Goal: Task Accomplishment & Management: Manage account settings

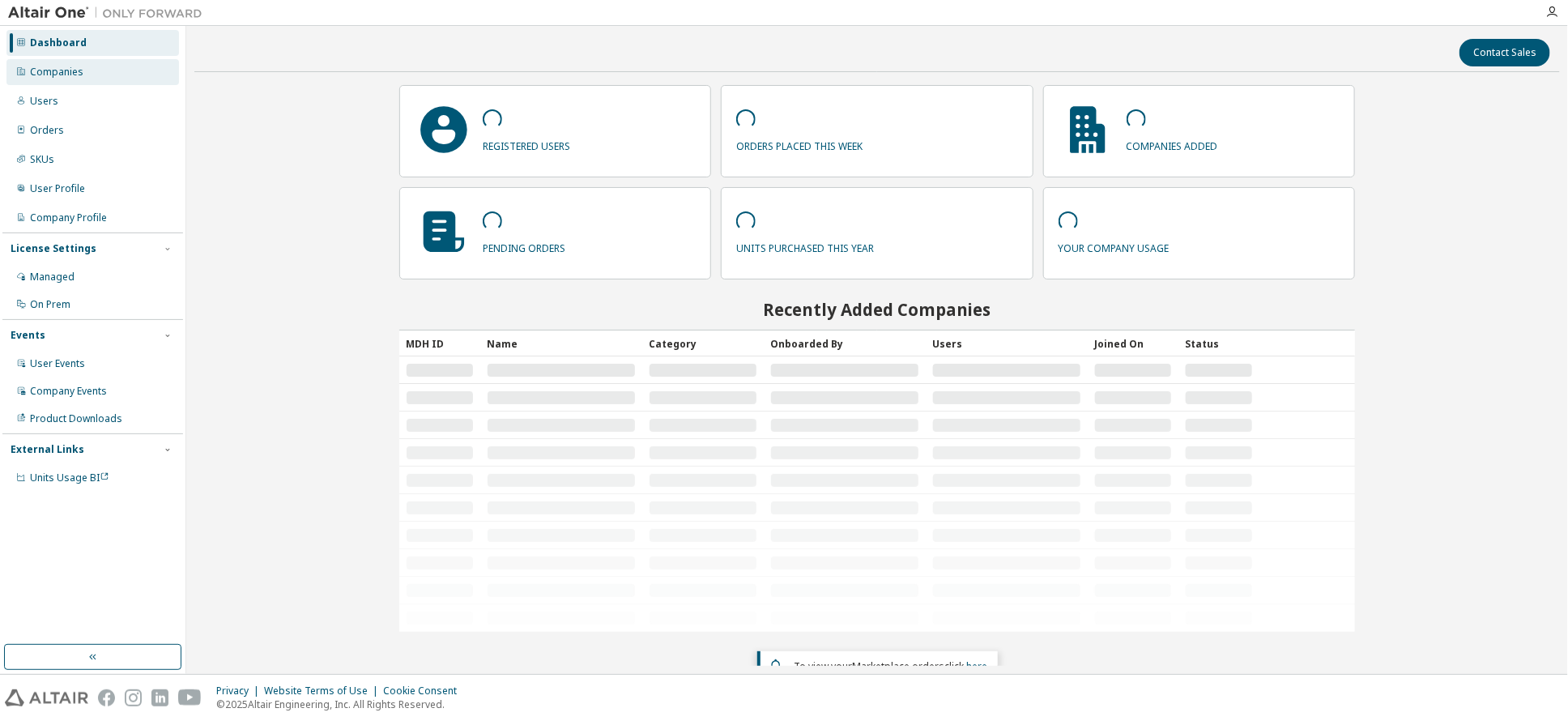
click at [70, 69] on div "Companies" at bounding box center [57, 72] width 54 height 13
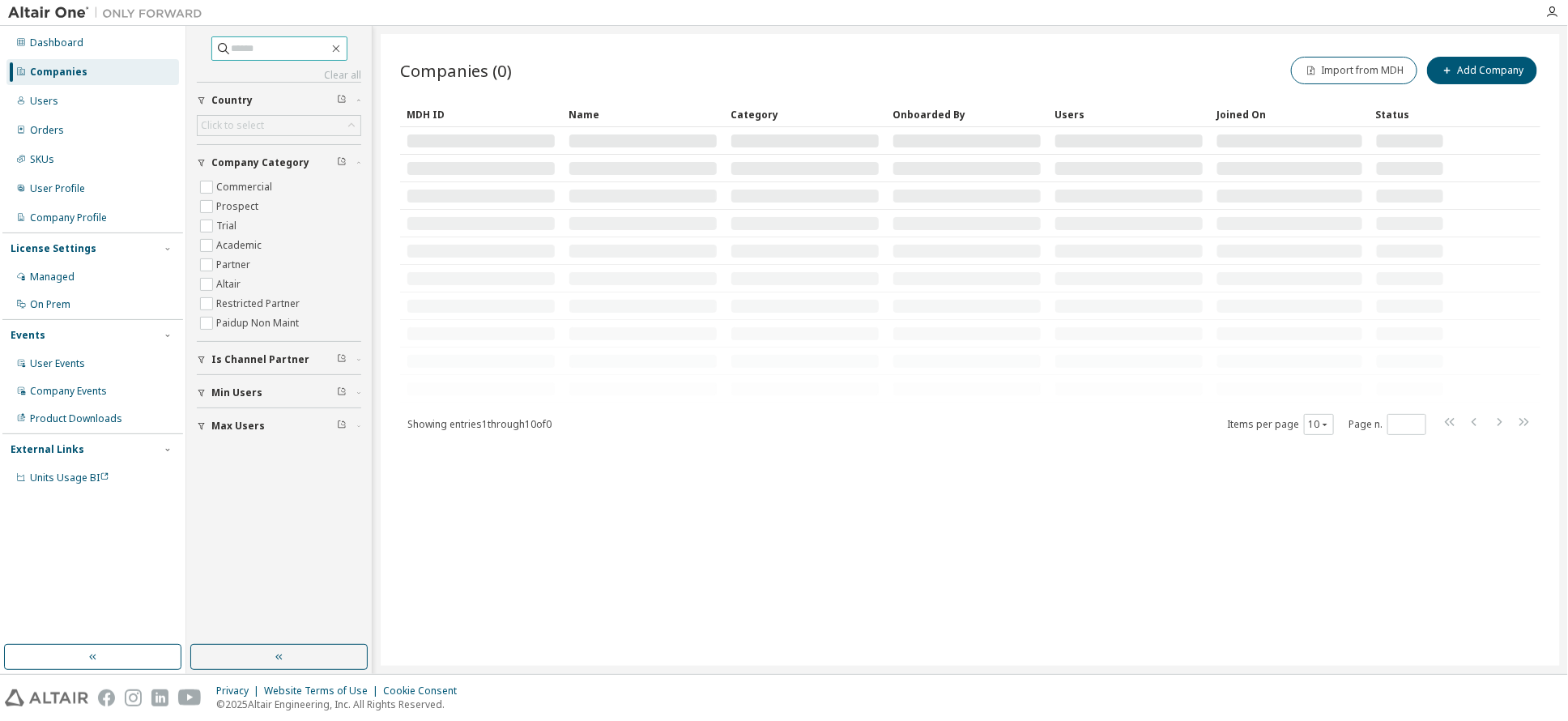
click at [245, 47] on input "text" at bounding box center [280, 48] width 97 height 16
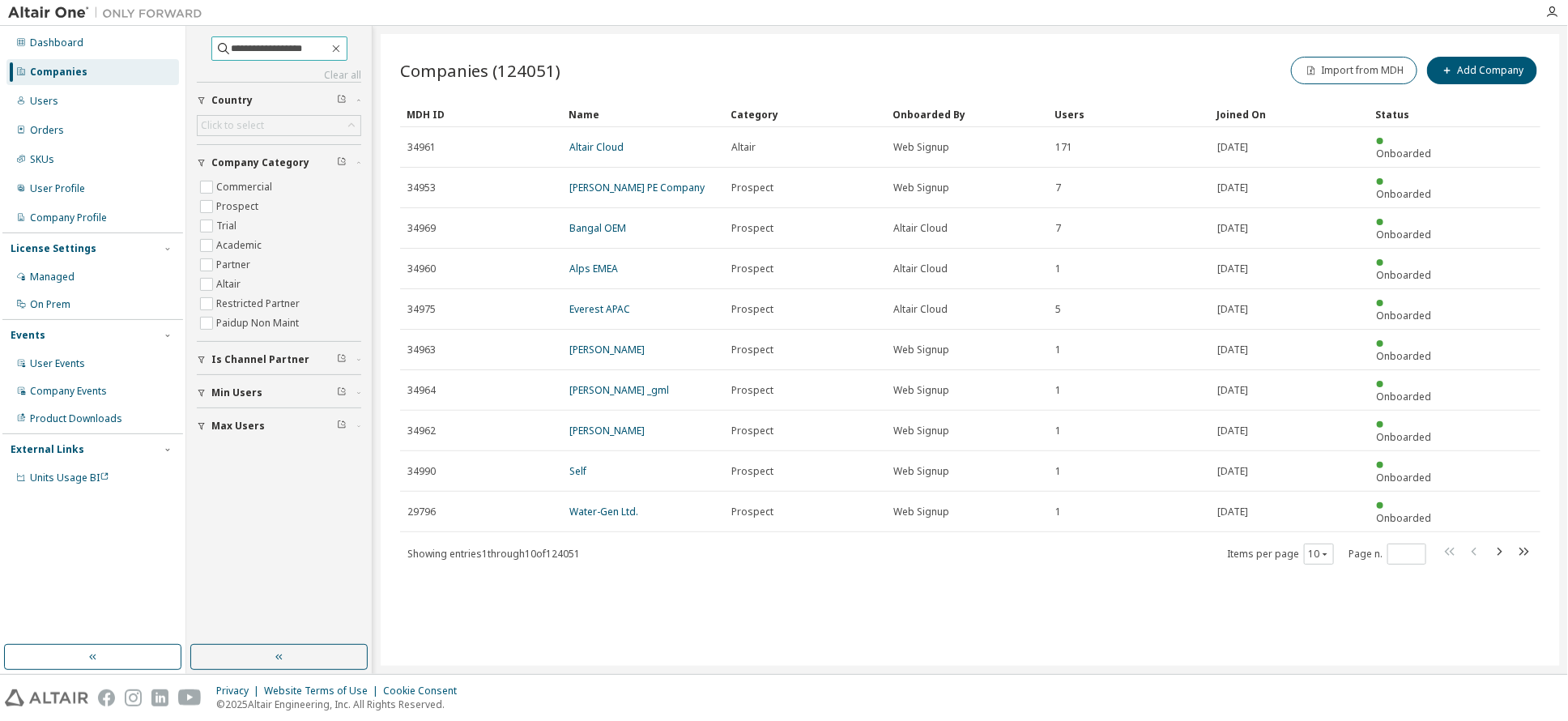
type input "**********"
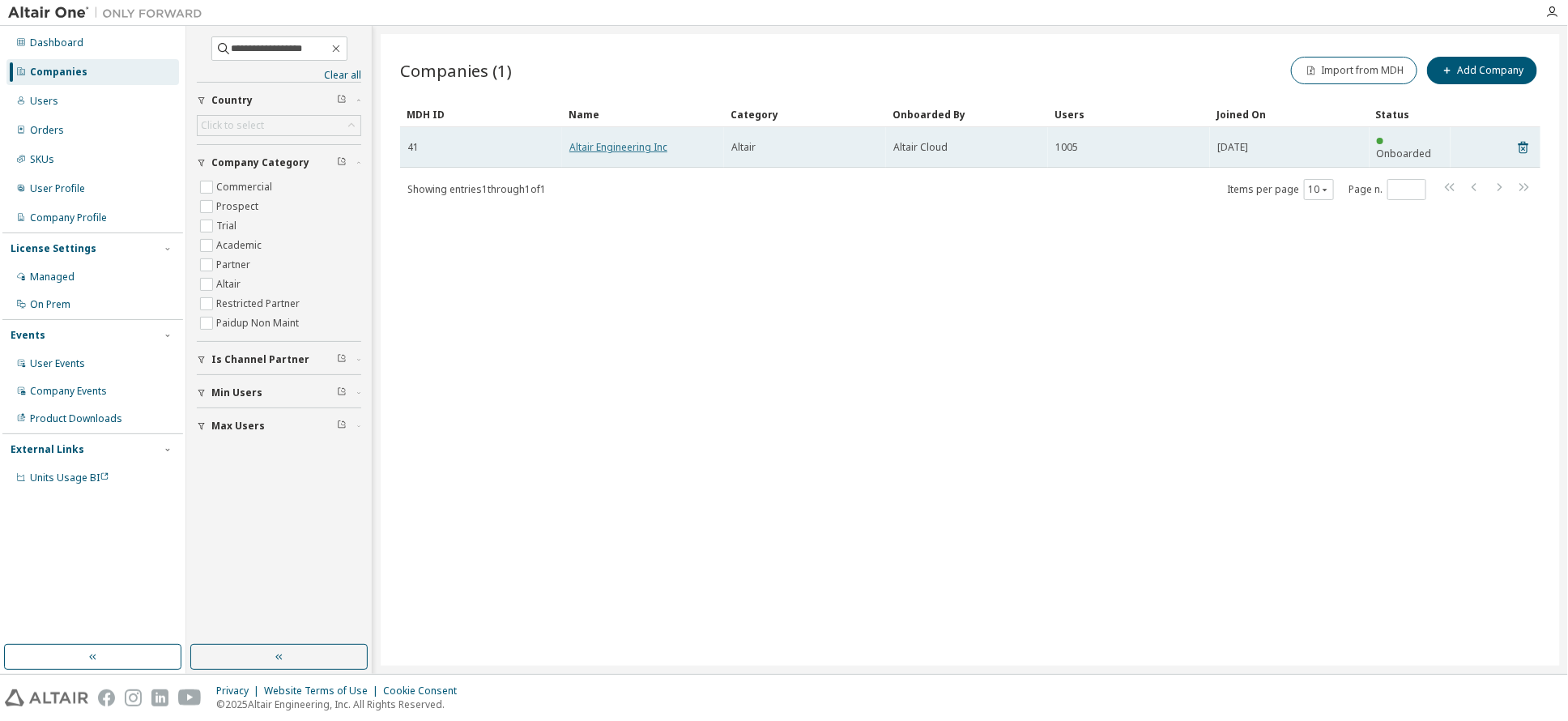
click at [603, 145] on link "Altair Engineering Inc" at bounding box center [618, 146] width 98 height 13
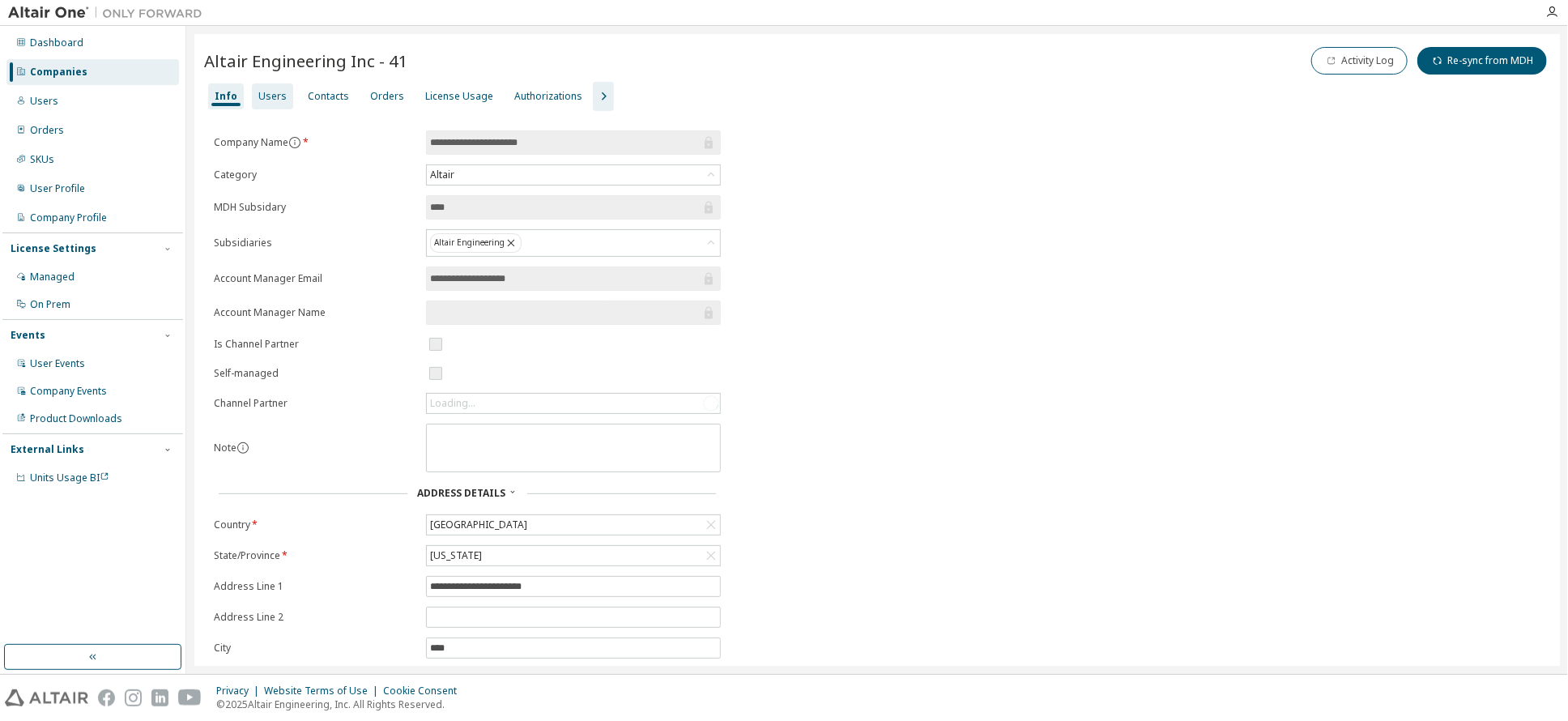
click at [452, 93] on div "License Usage" at bounding box center [459, 97] width 68 height 13
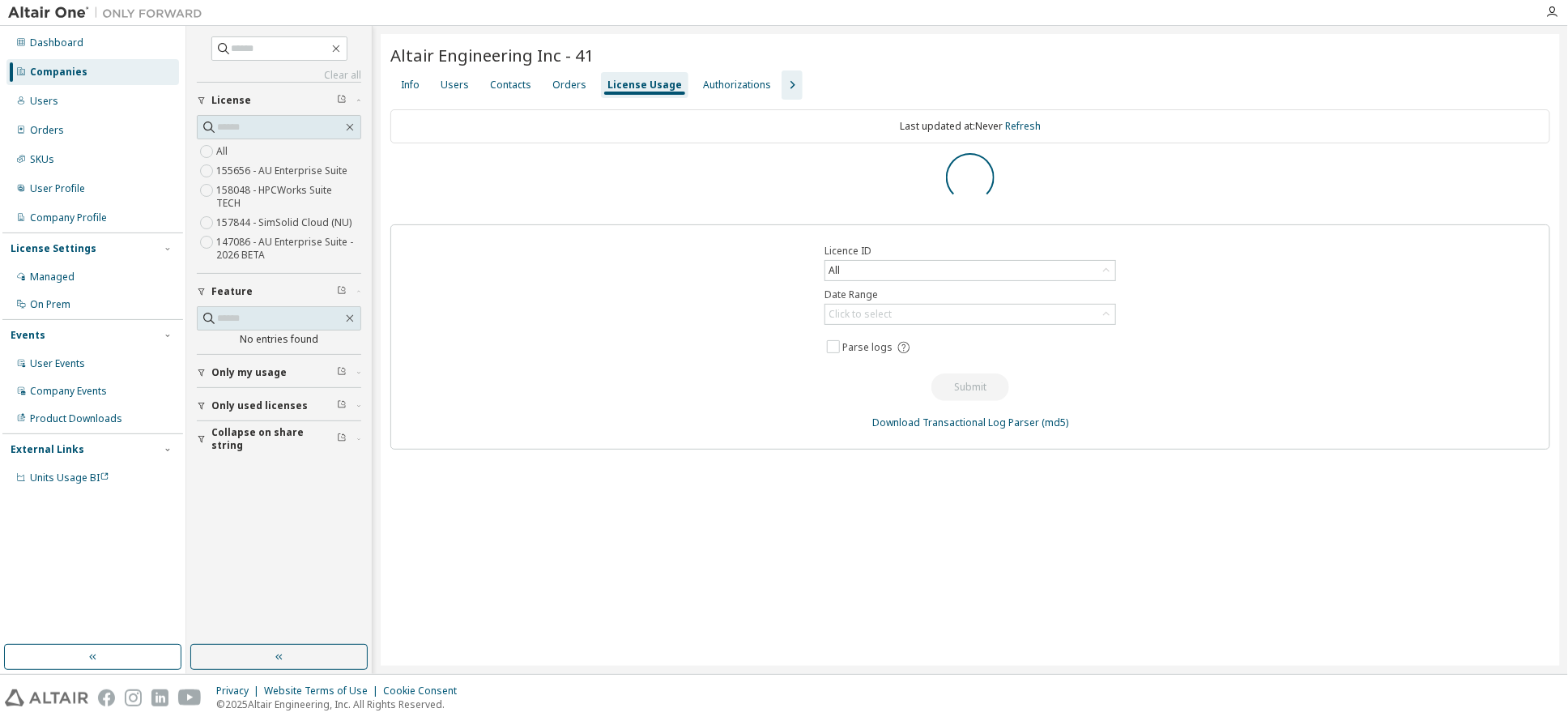
click at [744, 82] on div "Authorizations" at bounding box center [737, 85] width 68 height 13
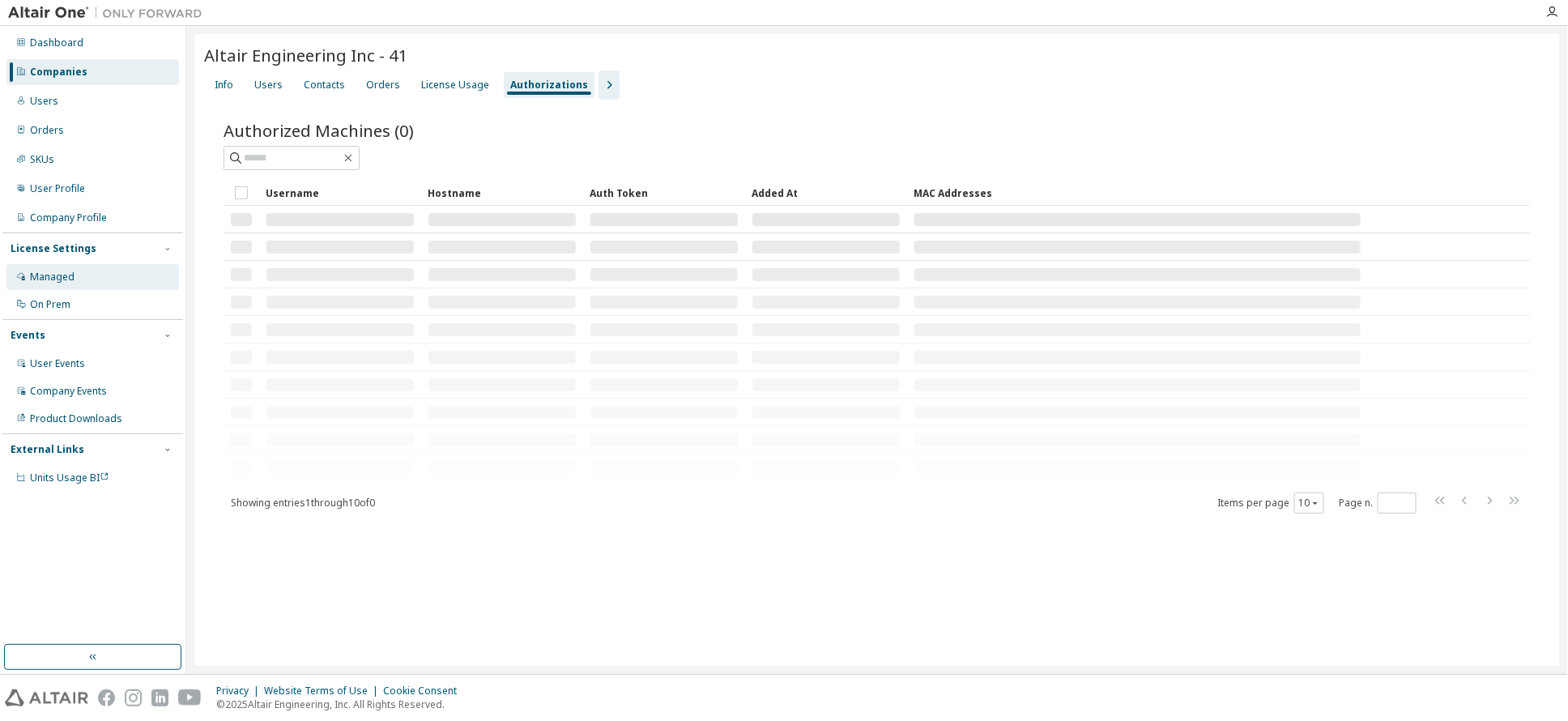
click at [65, 275] on div "Managed" at bounding box center [52, 277] width 45 height 13
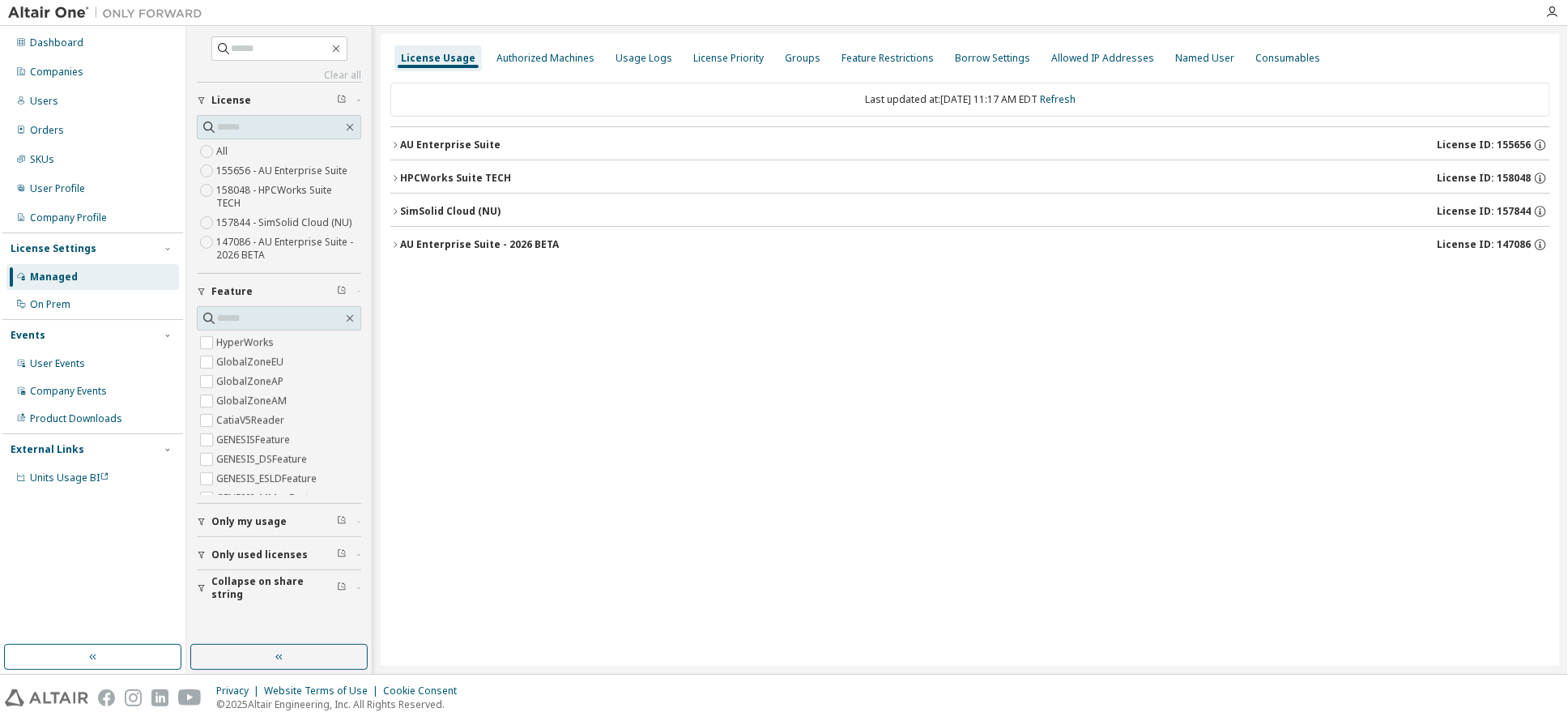
click at [440, 146] on div "AU Enterprise Suite" at bounding box center [450, 146] width 101 height 13
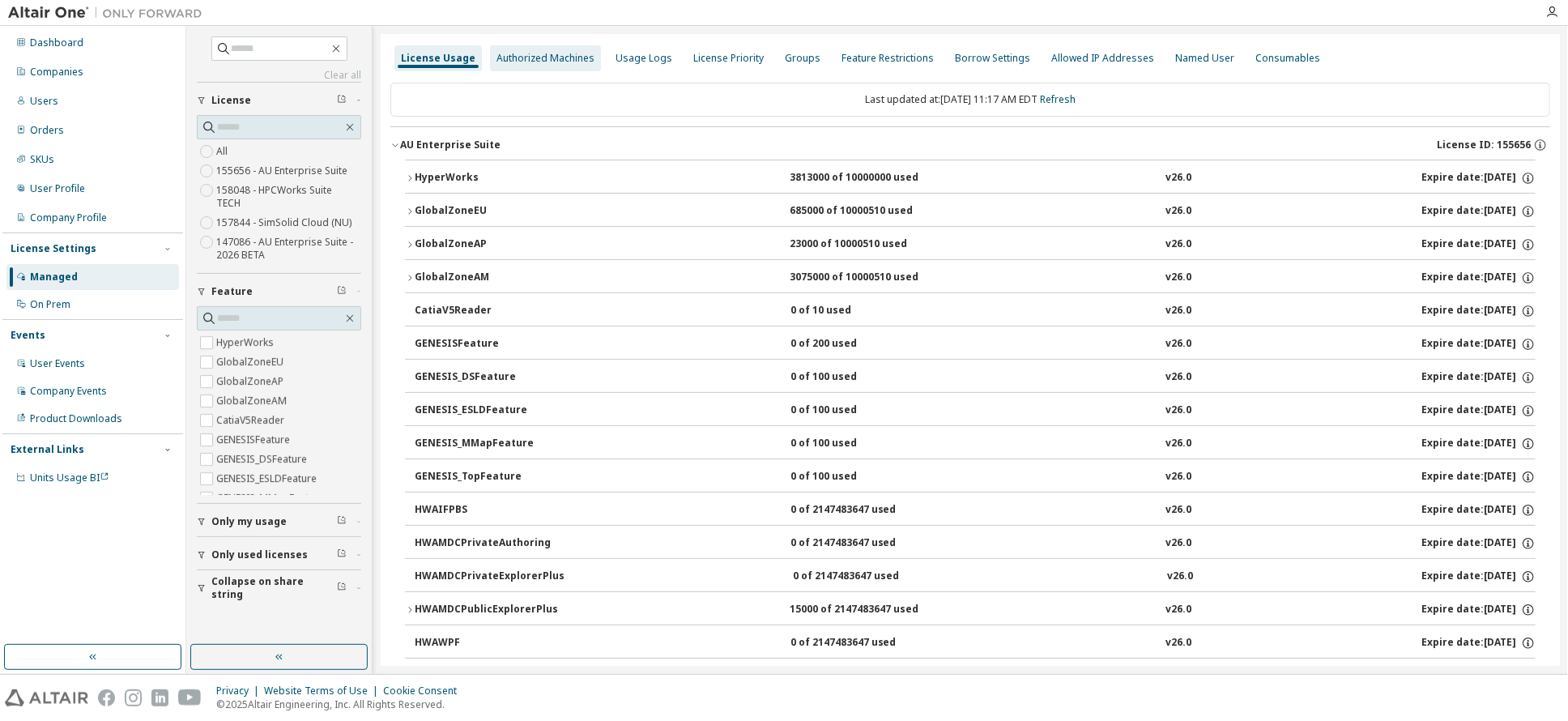
click at [557, 61] on div "Authorized Machines" at bounding box center [545, 58] width 98 height 13
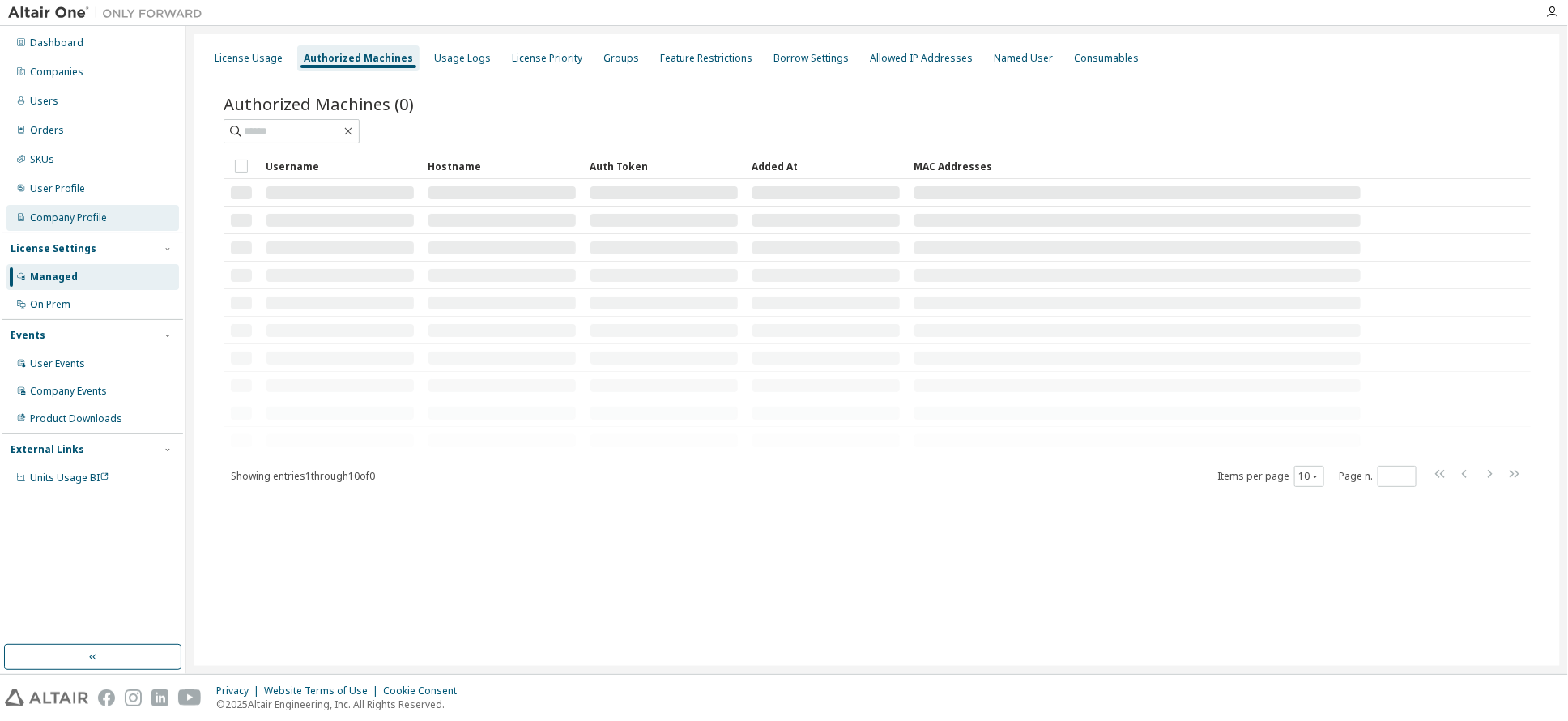
click at [71, 220] on div "Company Profile" at bounding box center [68, 218] width 77 height 13
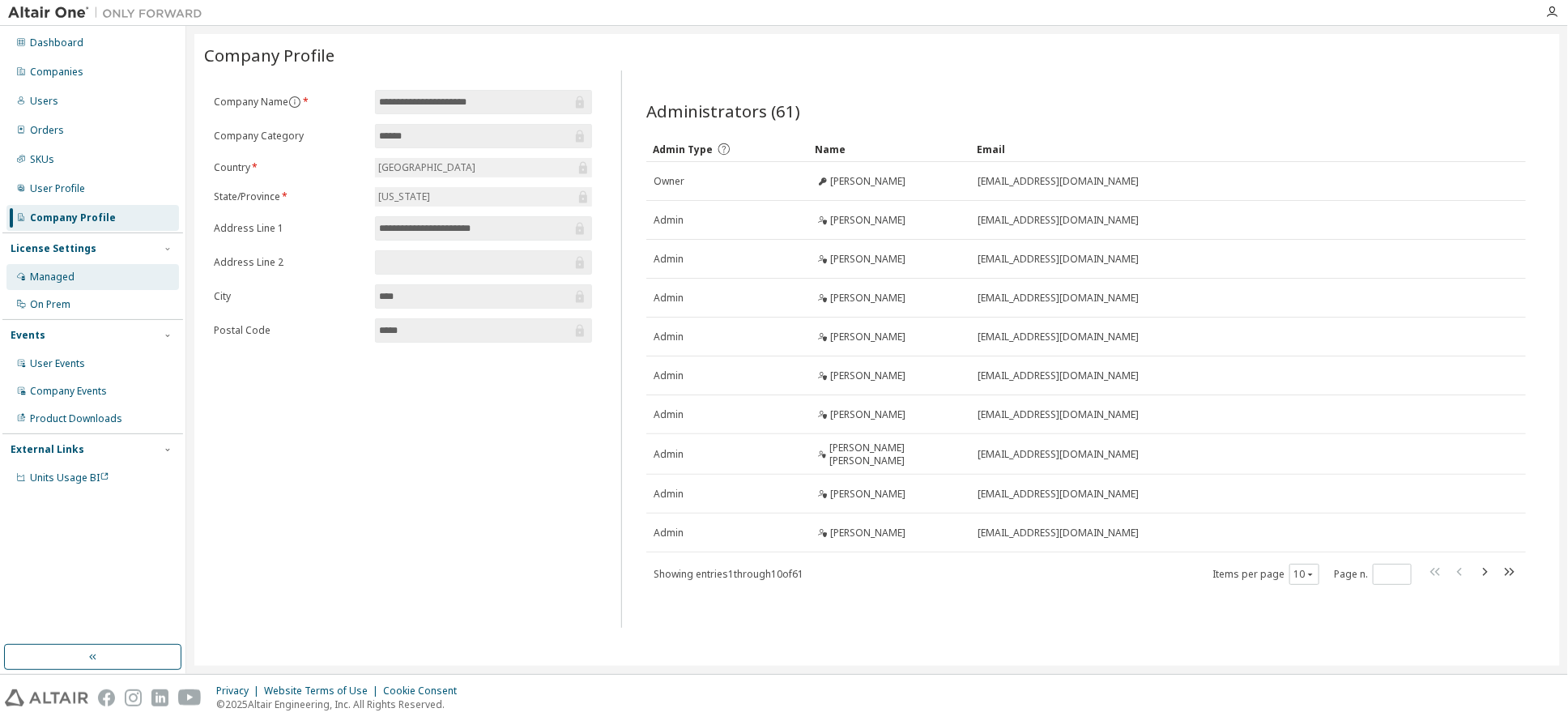
click at [56, 273] on div "Managed" at bounding box center [52, 277] width 45 height 13
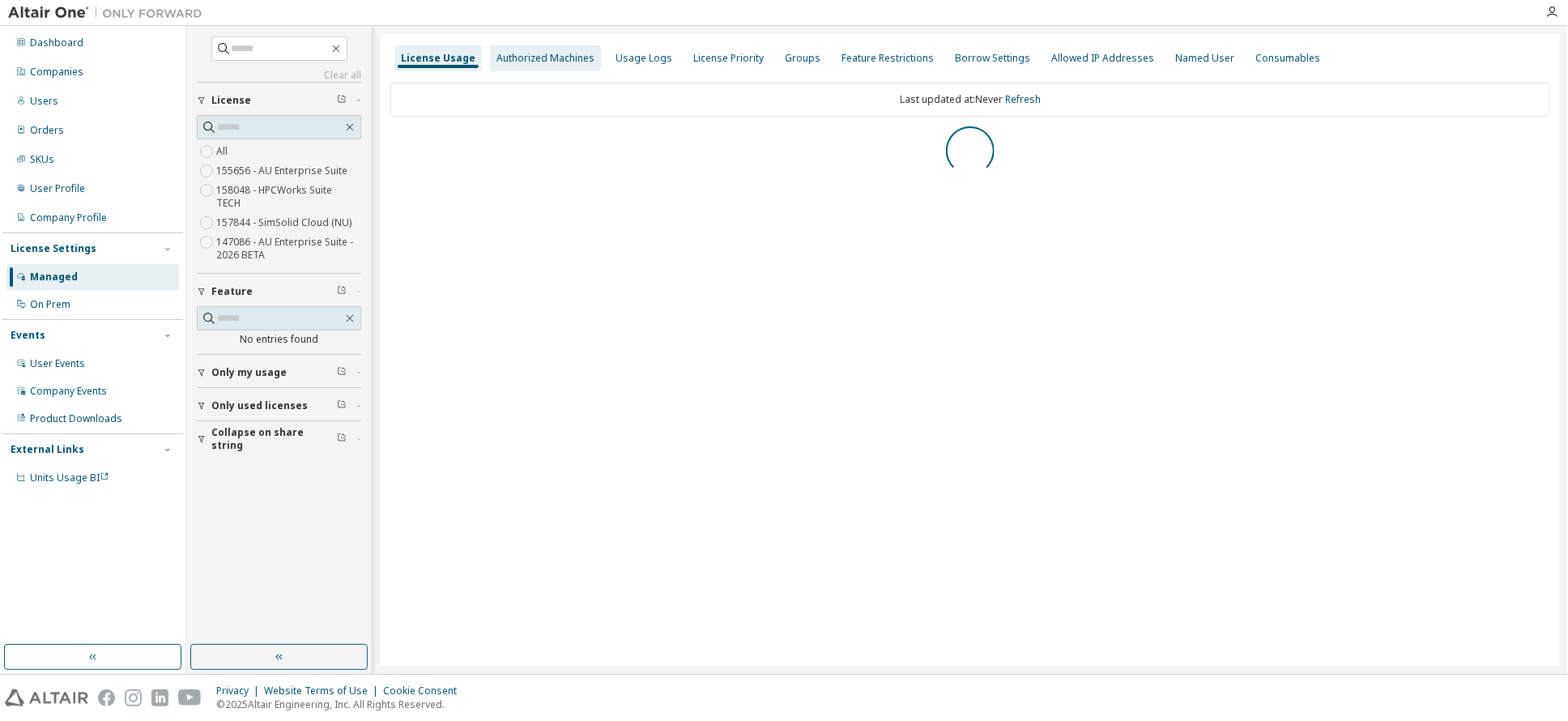
click at [546, 57] on div "Authorized Machines" at bounding box center [545, 58] width 98 height 13
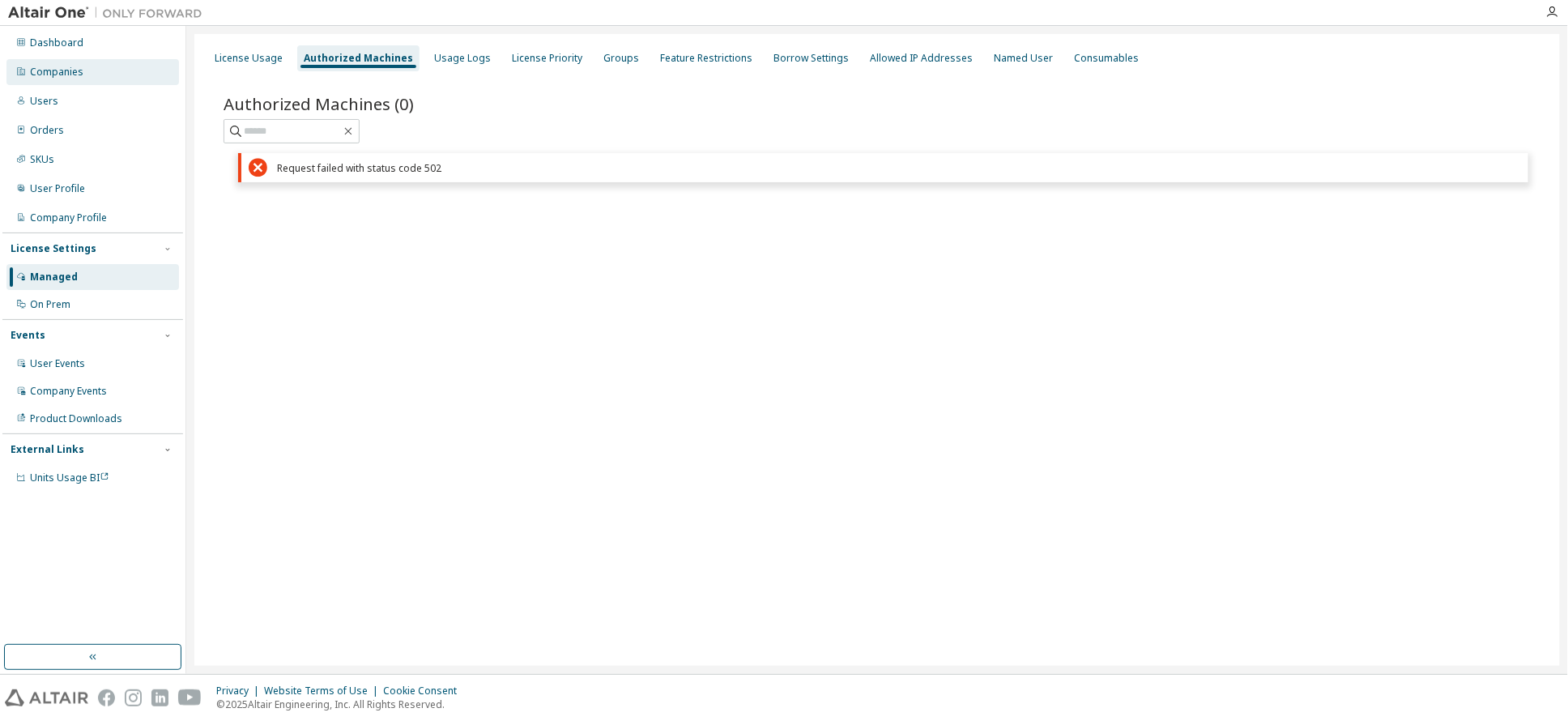
click at [47, 71] on div "Companies" at bounding box center [57, 72] width 54 height 13
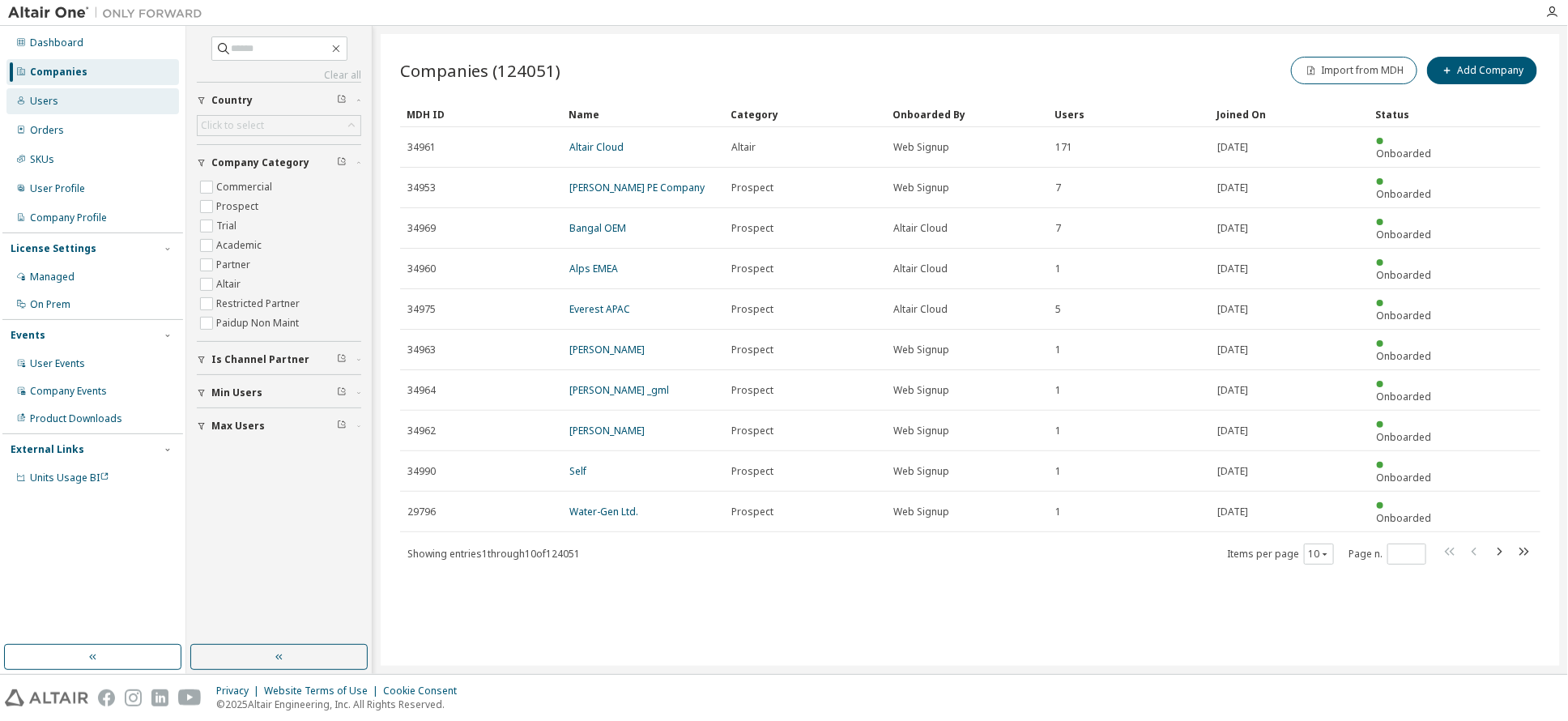
click at [50, 103] on div "Users" at bounding box center [44, 101] width 29 height 13
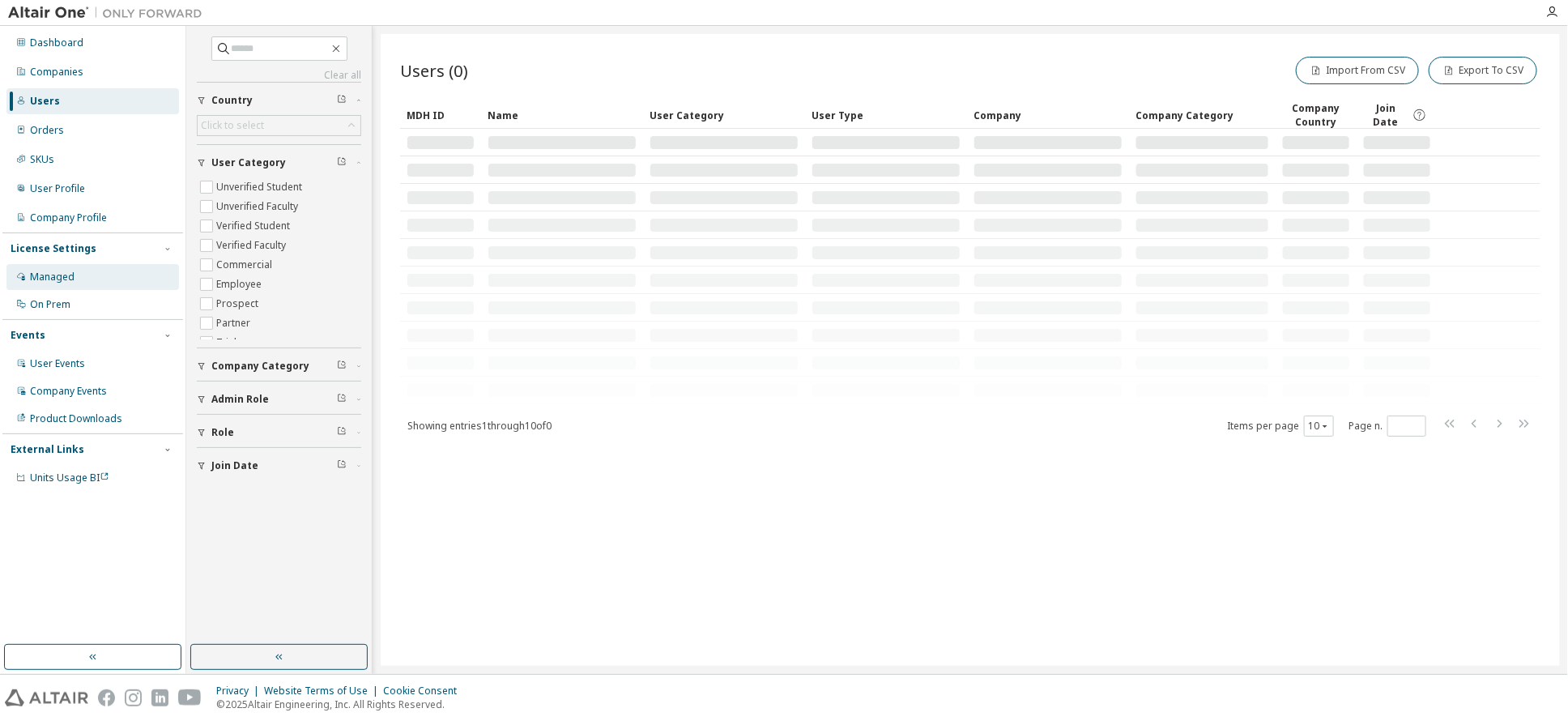
click at [45, 278] on div "Managed" at bounding box center [52, 277] width 45 height 13
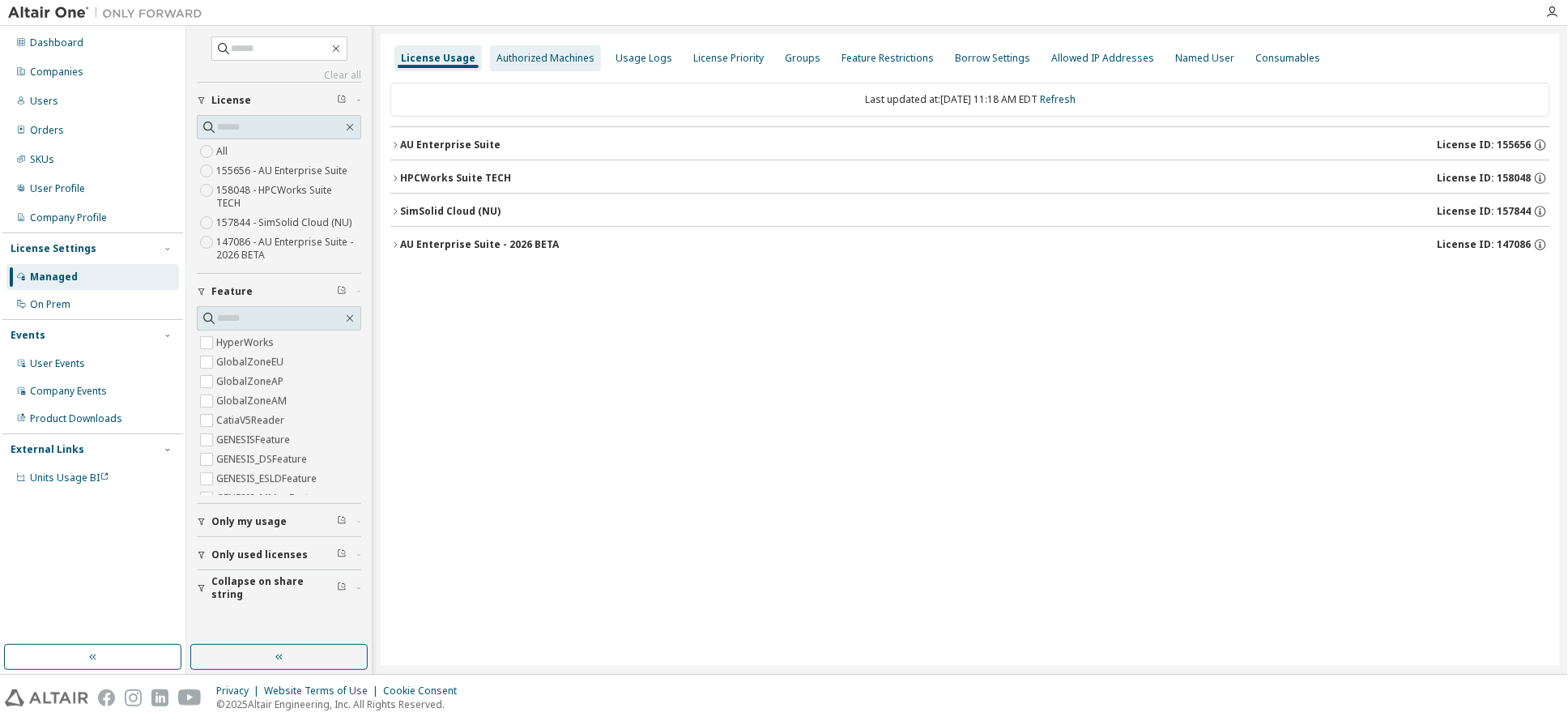
click at [558, 61] on div "Authorized Machines" at bounding box center [545, 58] width 98 height 13
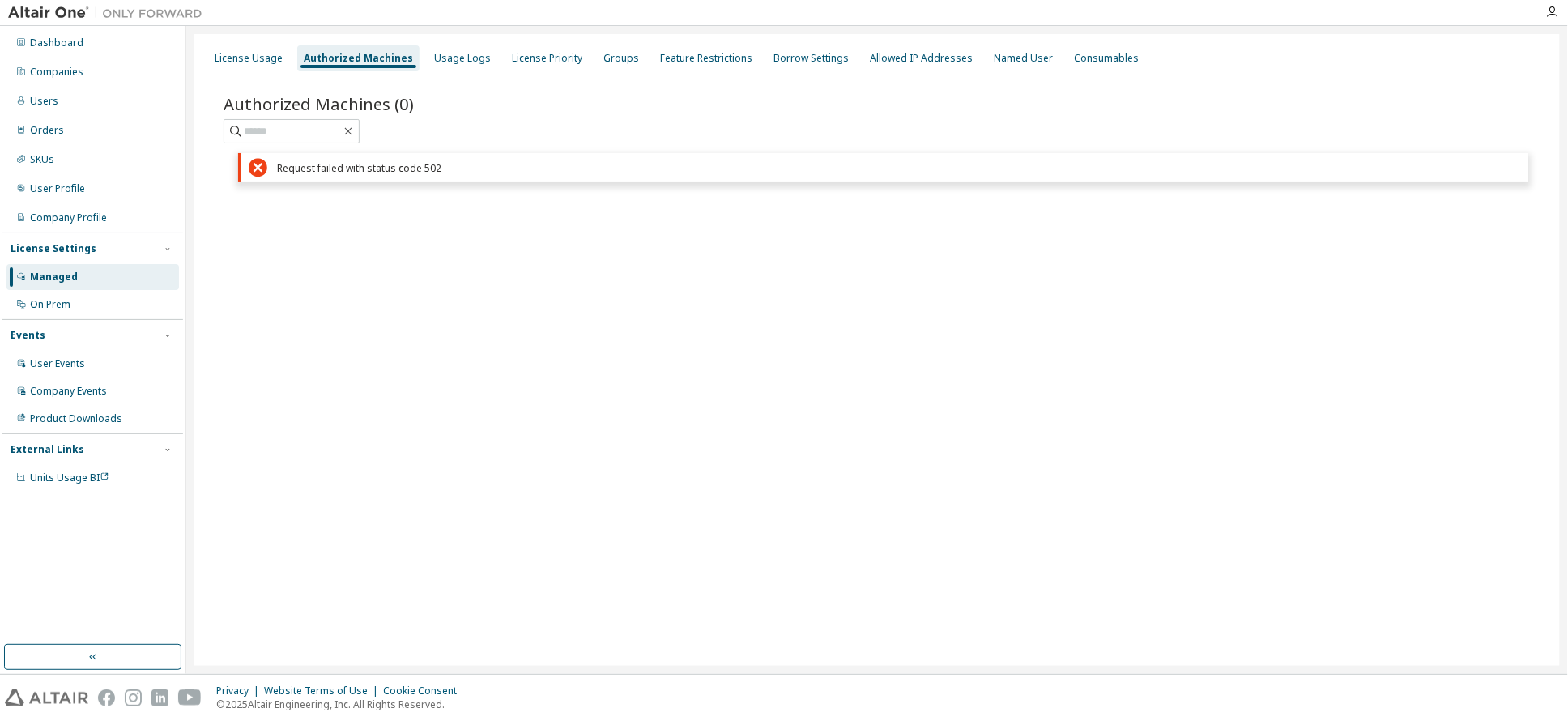
click at [260, 167] on icon at bounding box center [258, 168] width 18 height 19
click at [36, 186] on div "User Profile" at bounding box center [57, 189] width 55 height 13
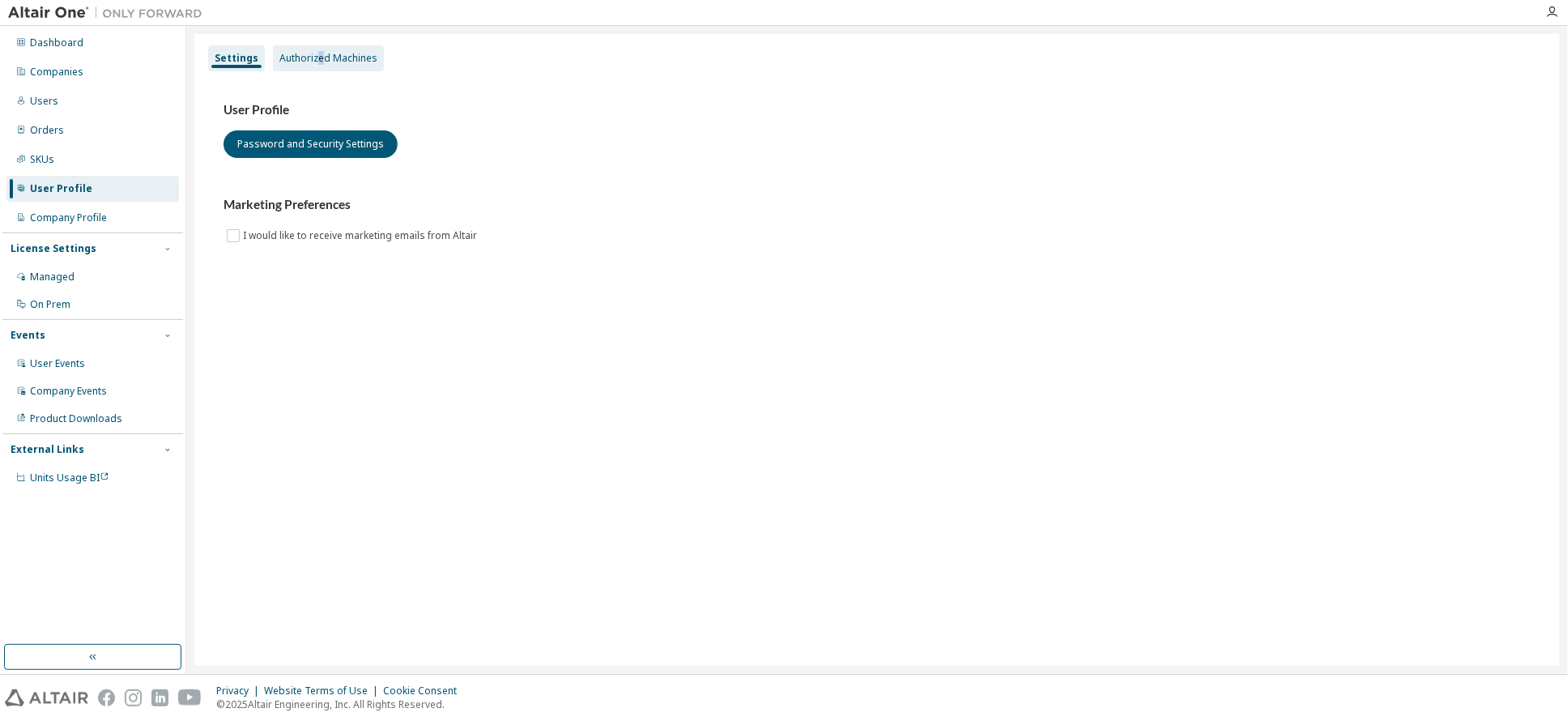
click at [319, 58] on div "Authorized Machines" at bounding box center [329, 58] width 98 height 13
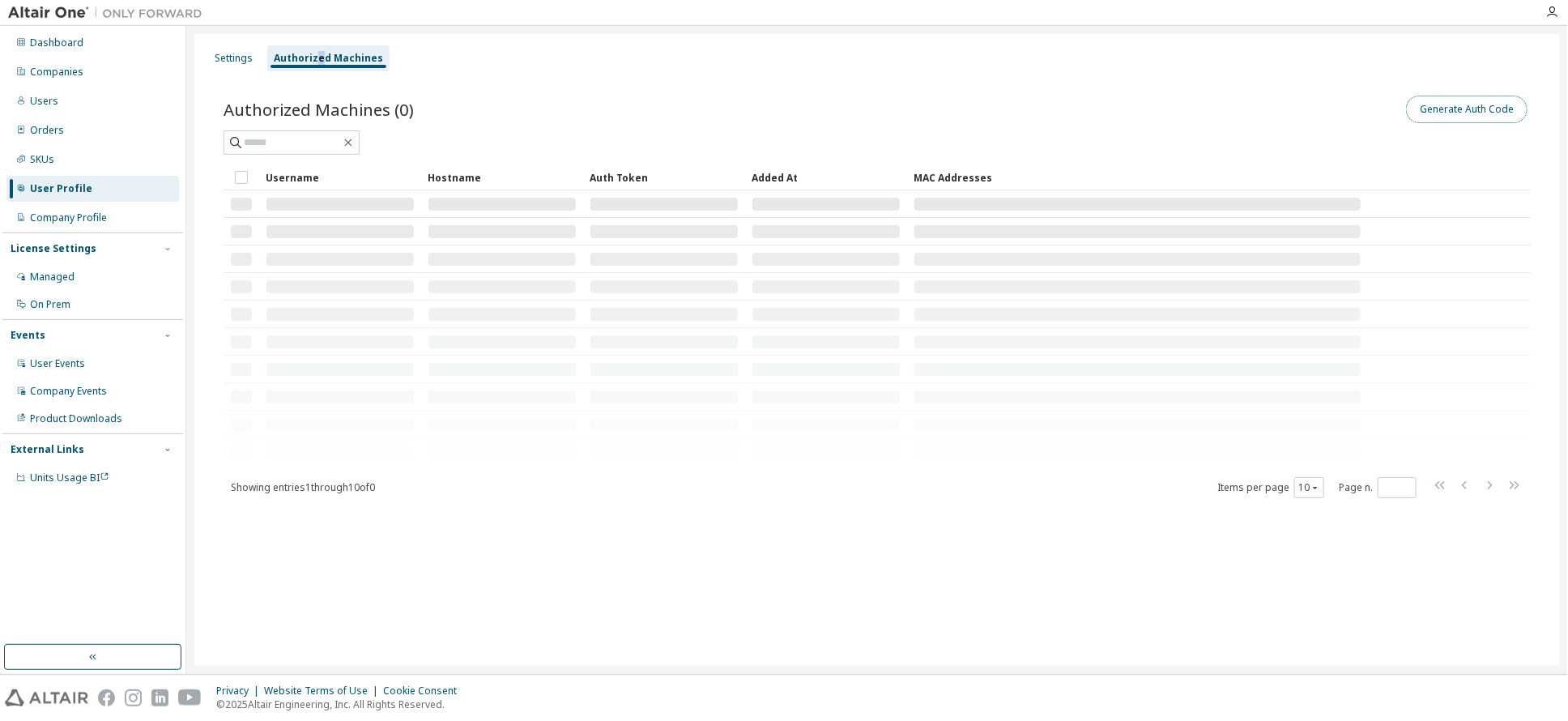
click at [1466, 113] on button "Generate Auth Code" at bounding box center [1466, 109] width 122 height 28
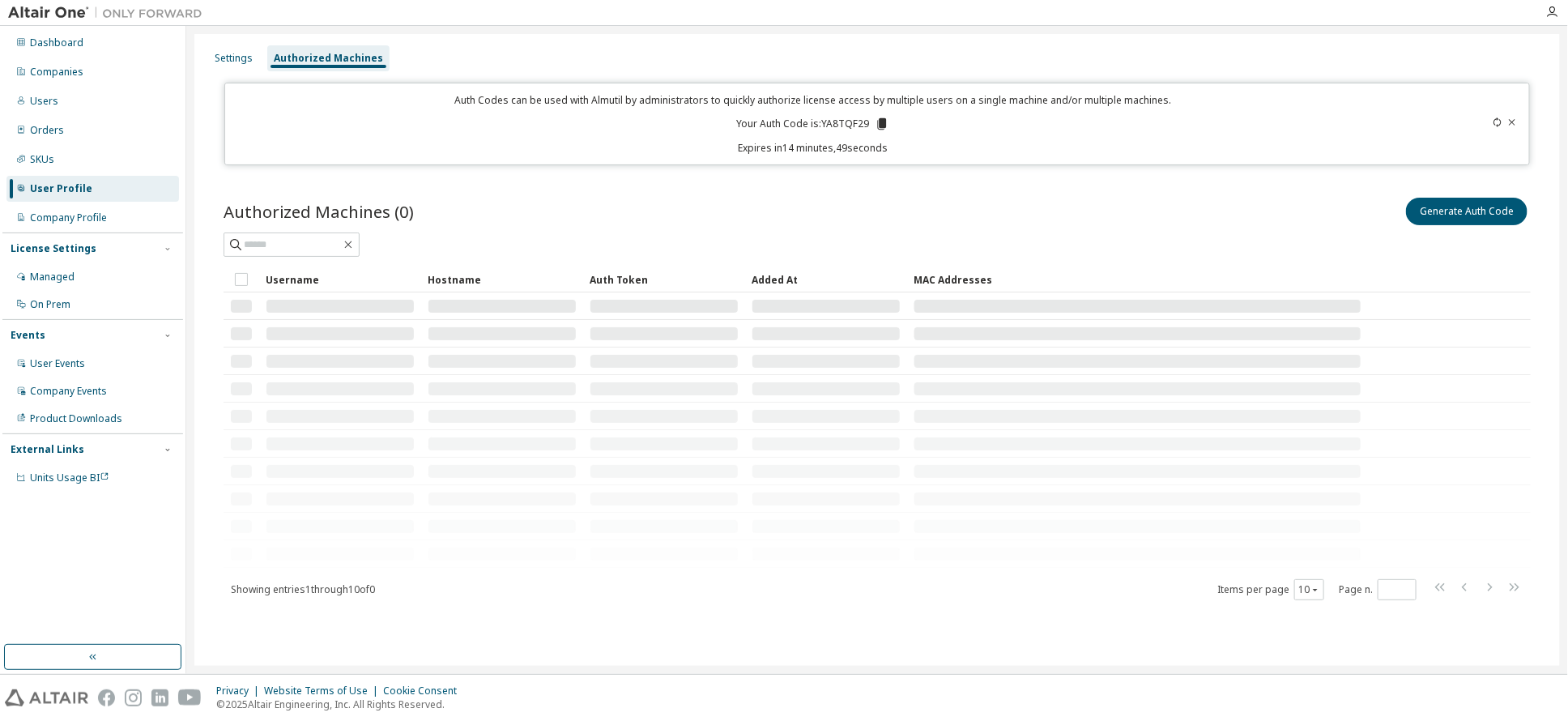
click at [884, 124] on icon at bounding box center [881, 124] width 9 height 11
